Goal: Navigation & Orientation: Find specific page/section

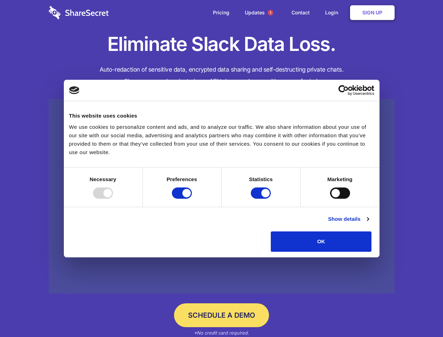
click at [113, 199] on div at bounding box center [103, 192] width 20 height 11
click at [192, 199] on input "Preferences" at bounding box center [182, 192] width 20 height 11
checkbox input "false"
click at [262, 199] on input "Statistics" at bounding box center [261, 192] width 20 height 11
checkbox input "false"
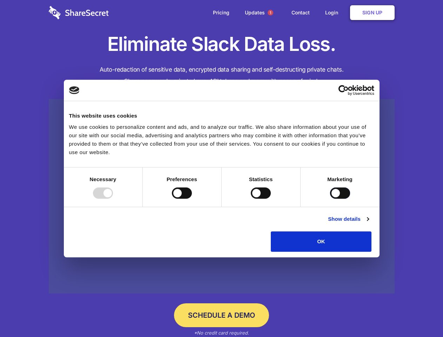
click at [330, 199] on input "Marketing" at bounding box center [340, 192] width 20 height 11
checkbox input "true"
click at [369, 223] on link "Show details" at bounding box center [348, 219] width 41 height 8
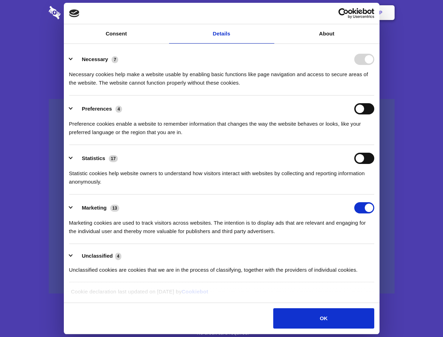
click at [374, 95] on li "Necessary 7 Necessary cookies help make a website usable by enabling basic func…" at bounding box center [221, 70] width 305 height 49
click at [270, 13] on span "1" at bounding box center [271, 13] width 6 height 6
